Goal: Information Seeking & Learning: Learn about a topic

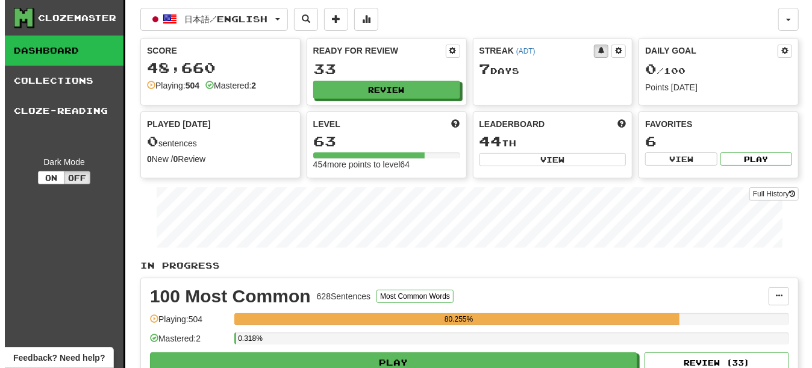
scroll to position [181, 0]
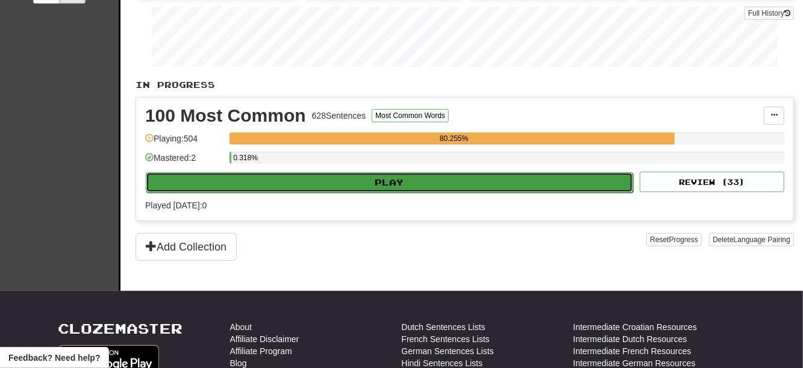
click at [355, 186] on button "Play" at bounding box center [389, 182] width 487 height 20
select select "**"
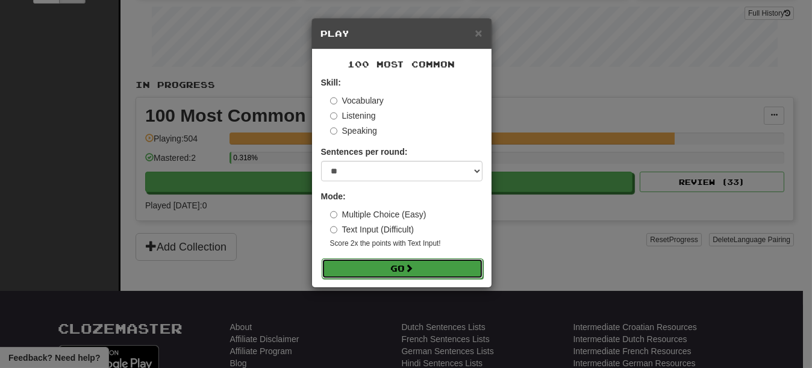
click at [384, 269] on button "Go" at bounding box center [402, 268] width 161 height 20
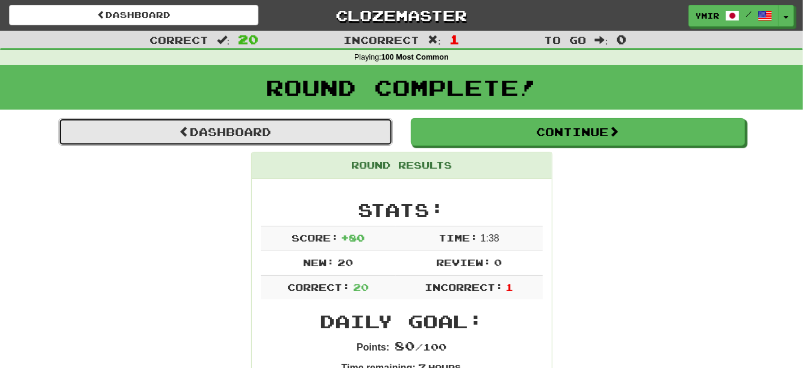
click at [243, 135] on link "Dashboard" at bounding box center [225, 132] width 334 height 28
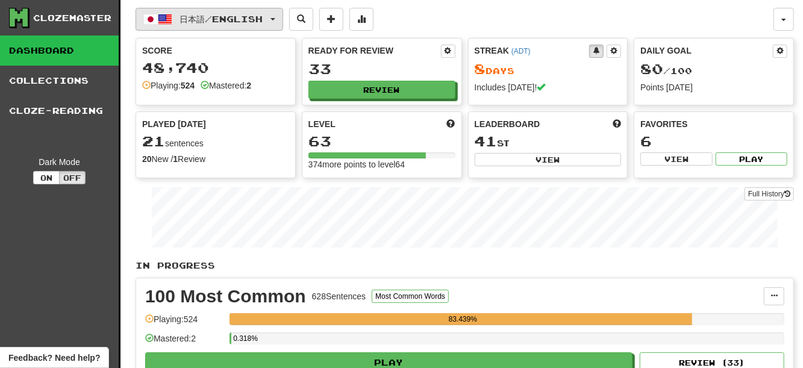
click at [211, 23] on span "日本語 / English" at bounding box center [221, 19] width 83 height 10
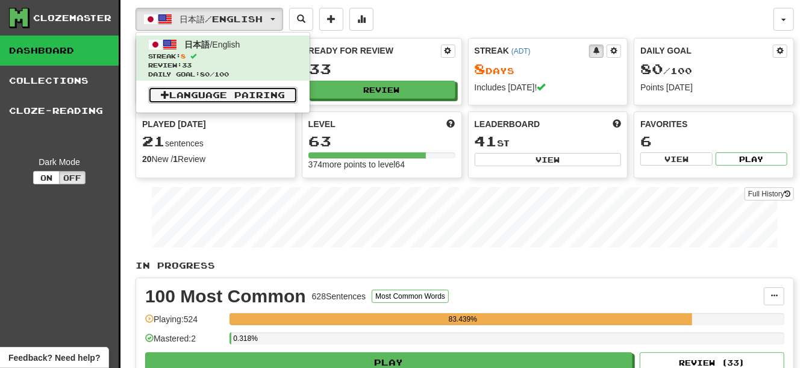
click at [219, 96] on link "Language Pairing" at bounding box center [222, 95] width 149 height 17
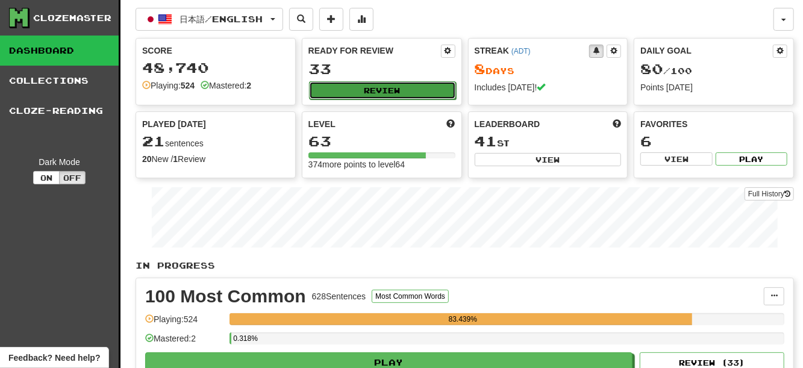
click at [358, 97] on button "Review" at bounding box center [382, 90] width 147 height 18
select select "**"
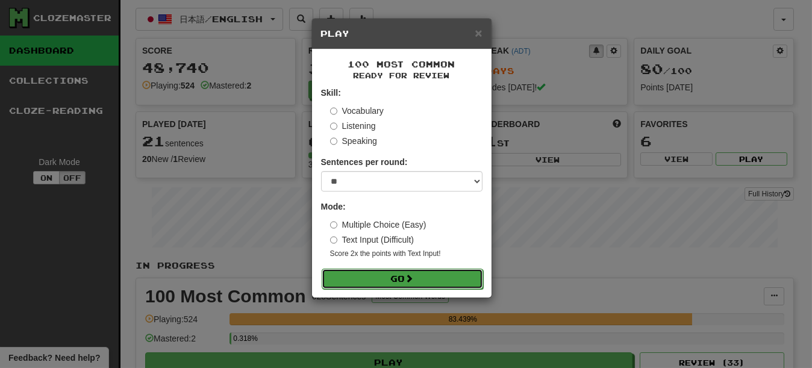
click at [381, 284] on button "Go" at bounding box center [402, 279] width 161 height 20
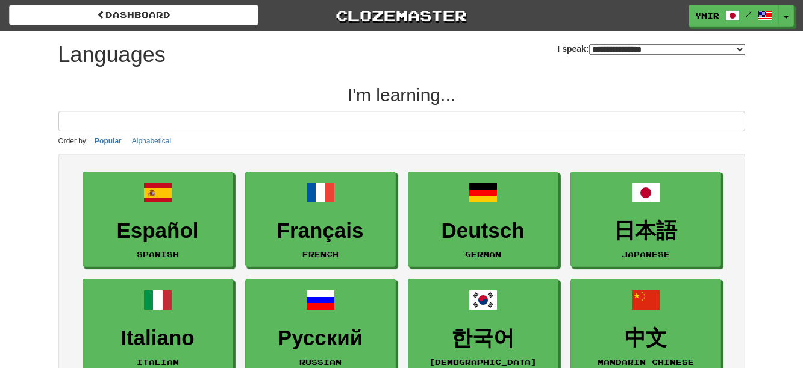
select select "*******"
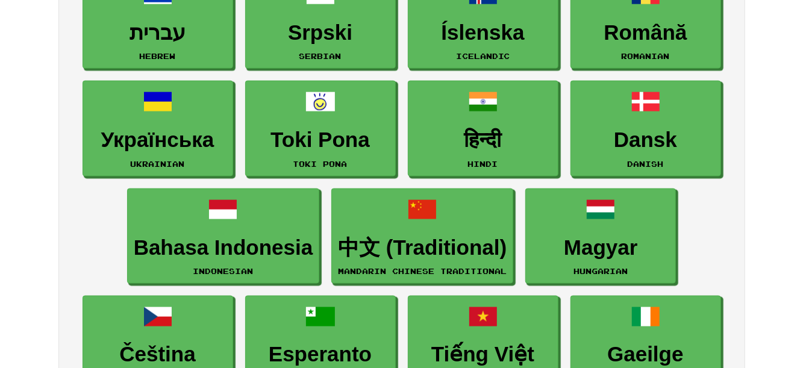
scroll to position [783, 0]
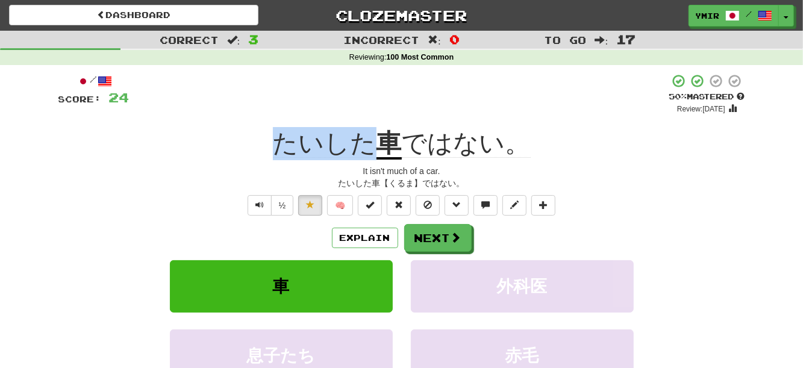
drag, startPoint x: 278, startPoint y: 148, endPoint x: 369, endPoint y: 145, distance: 90.4
click at [369, 145] on span "たいした" at bounding box center [325, 143] width 104 height 29
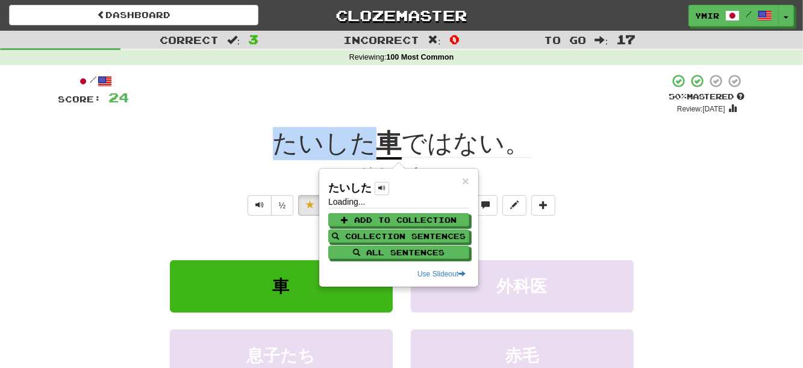
copy span "たいした"
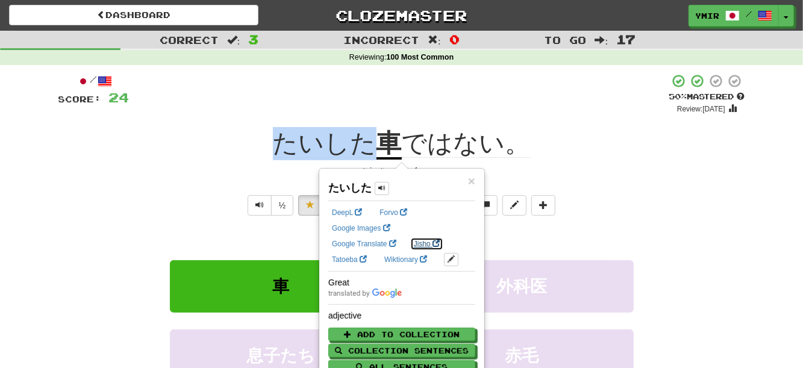
click at [430, 245] on link "Jisho" at bounding box center [426, 243] width 33 height 13
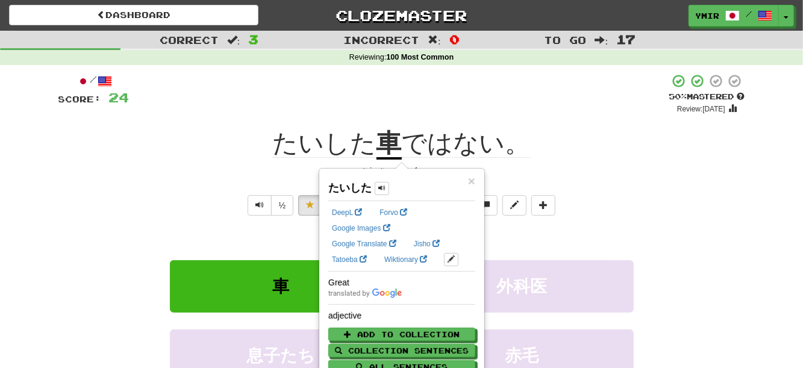
click at [242, 173] on div "It isn't much of a car." at bounding box center [401, 171] width 687 height 12
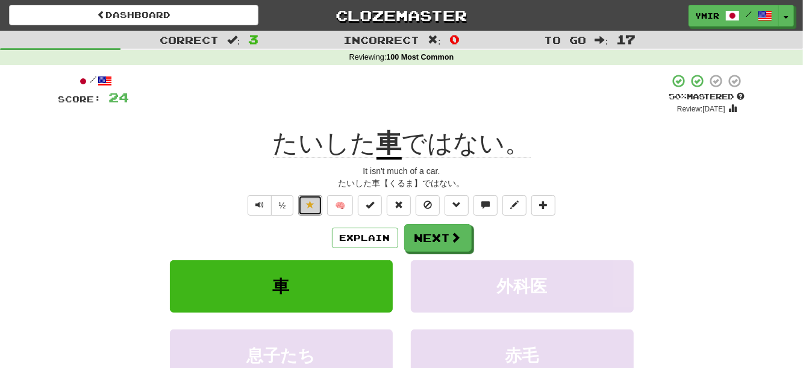
click at [317, 207] on button at bounding box center [310, 205] width 24 height 20
click at [430, 244] on button "Next" at bounding box center [438, 239] width 67 height 28
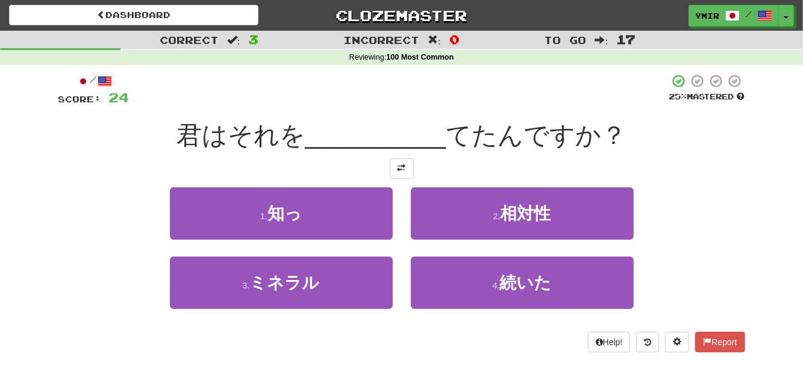
click at [693, 187] on div "/ Score: 24 25 % Mastered 君はそれを __________ てたんですか？ 1 . 知っ 2 . 相対性 3 . ミネラル 4 . …" at bounding box center [401, 212] width 687 height 279
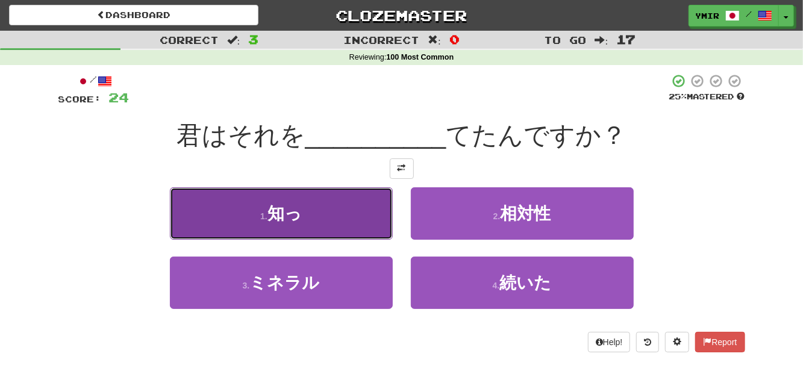
click at [264, 206] on button "1 . 知っ" at bounding box center [281, 213] width 223 height 52
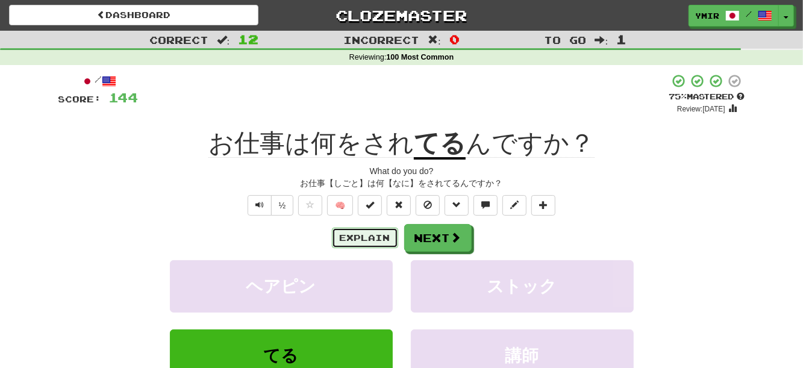
click at [371, 248] on button "Explain" at bounding box center [365, 238] width 66 height 20
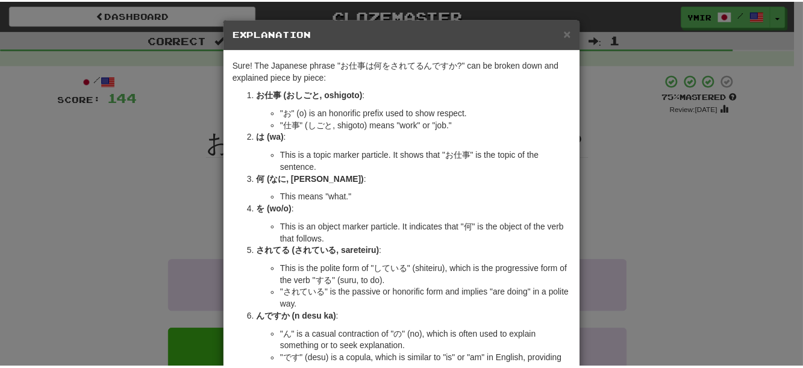
scroll to position [120, 0]
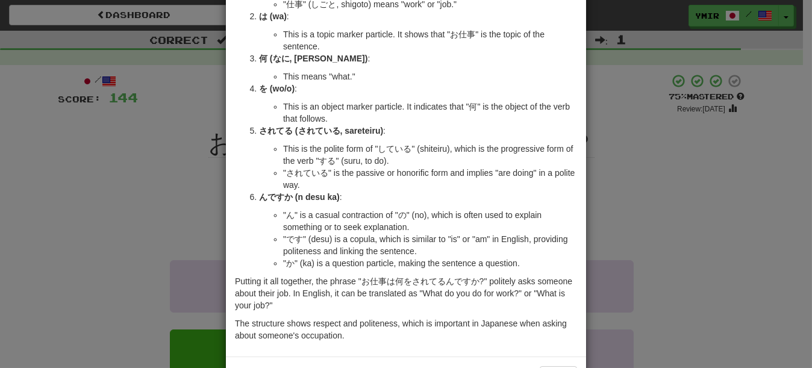
click at [690, 226] on div "× Explanation Sure! The Japanese phrase "お仕事は何をされてるんですか?" can be broken down an…" at bounding box center [406, 184] width 812 height 368
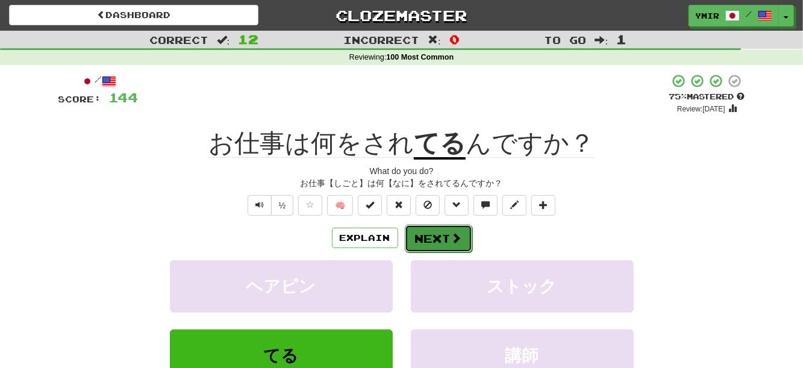
click at [431, 244] on button "Next" at bounding box center [438, 239] width 67 height 28
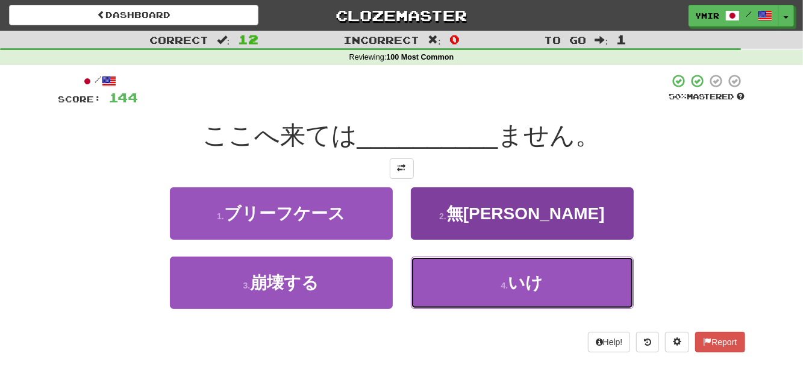
click at [455, 278] on button "4 . いけ" at bounding box center [522, 283] width 223 height 52
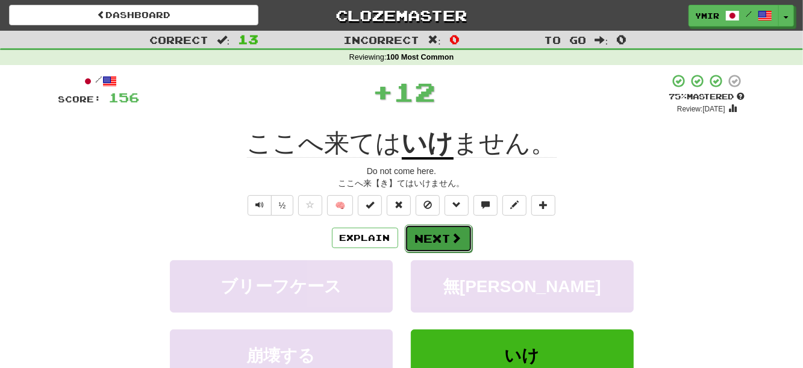
click at [427, 239] on button "Next" at bounding box center [438, 239] width 67 height 28
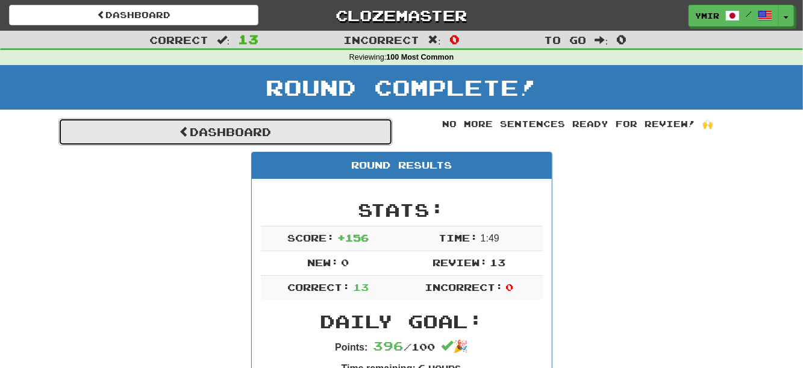
click at [342, 131] on link "Dashboard" at bounding box center [225, 132] width 334 height 28
